Goal: Check status: Check status

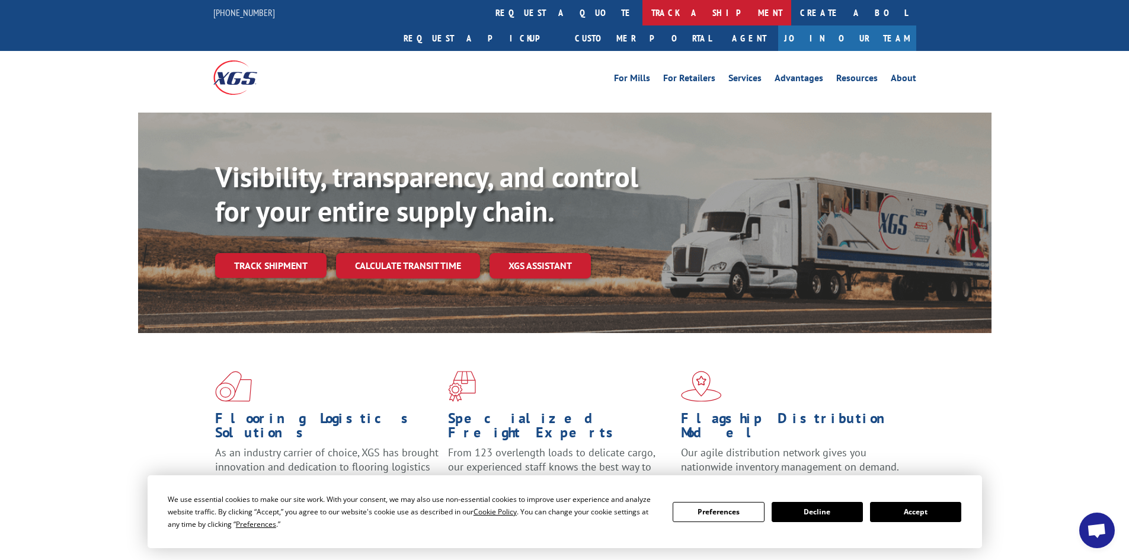
click at [643, 11] on link "track a shipment" at bounding box center [717, 12] width 149 height 25
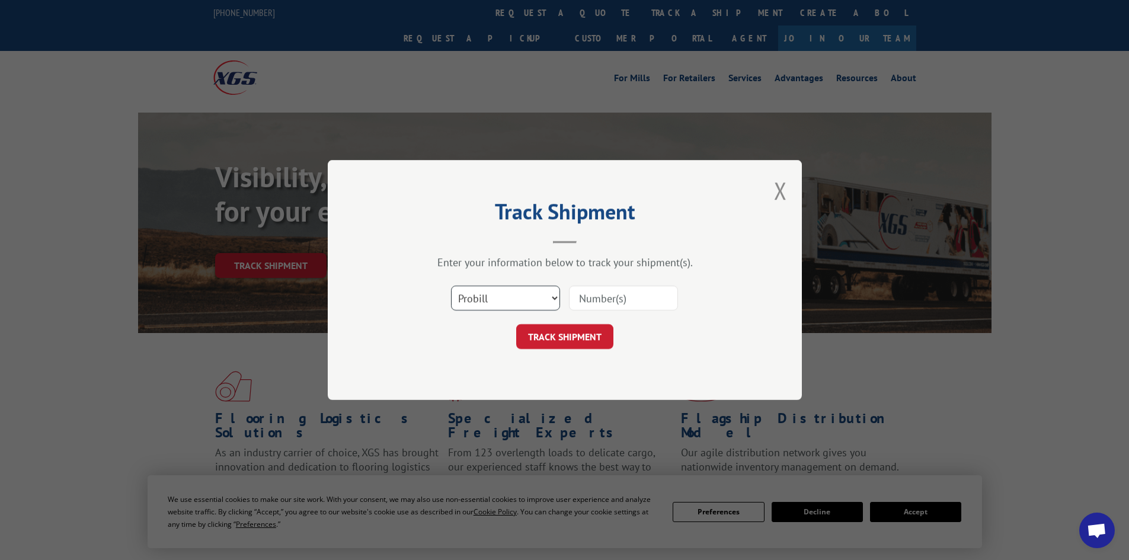
click at [554, 296] on select "Select category... Probill BOL PO" at bounding box center [505, 298] width 109 height 25
select select "po"
click at [451, 286] on select "Select category... Probill BOL PO" at bounding box center [505, 298] width 109 height 25
click at [605, 293] on input at bounding box center [623, 298] width 109 height 25
paste input "01516013"
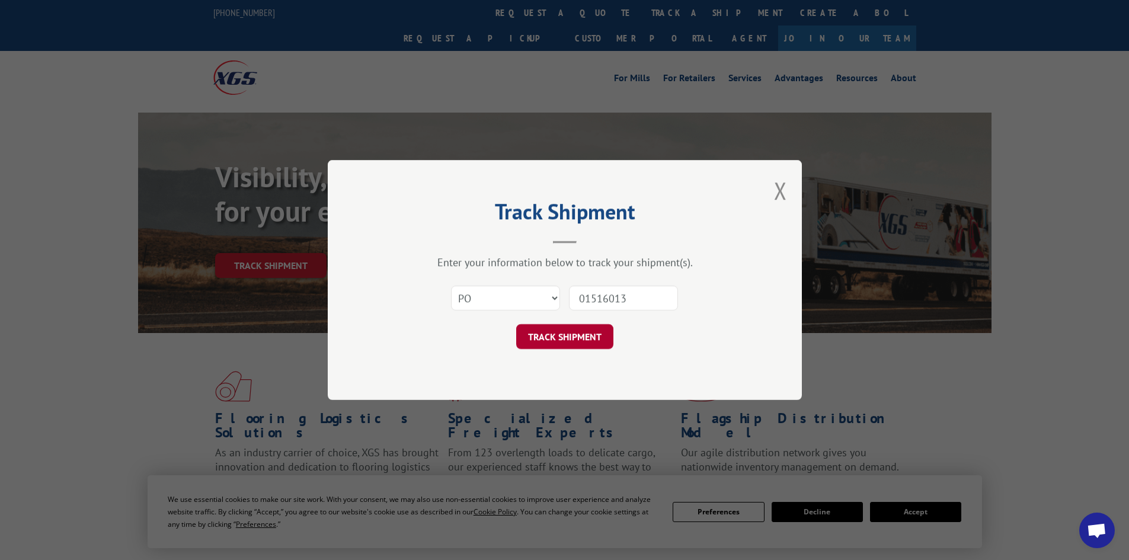
type input "01516013"
click at [561, 334] on button "TRACK SHIPMENT" at bounding box center [564, 336] width 97 height 25
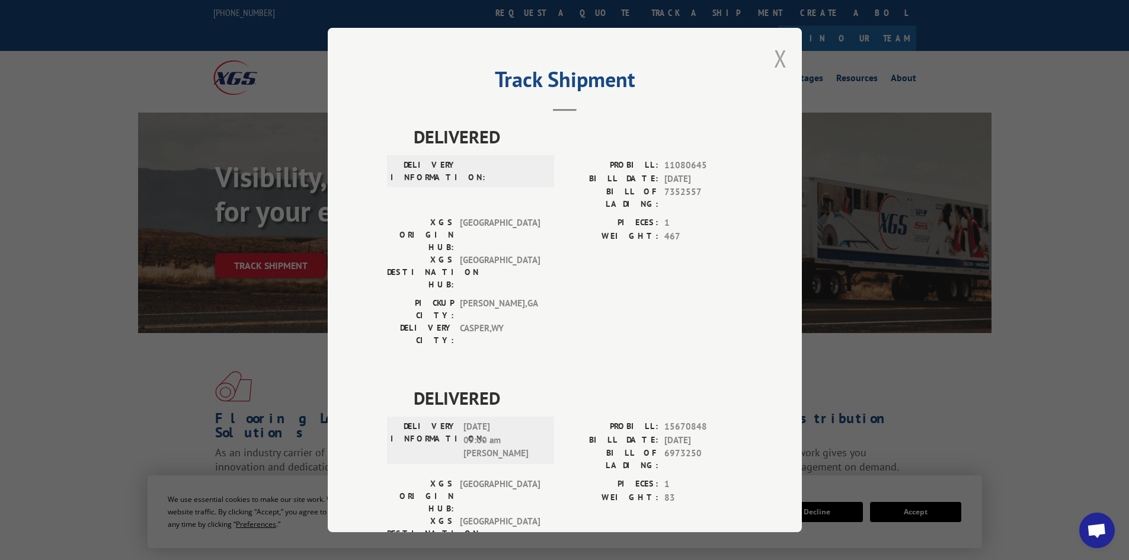
click at [774, 57] on button "Close modal" at bounding box center [780, 58] width 13 height 31
